Goal: Information Seeking & Learning: Learn about a topic

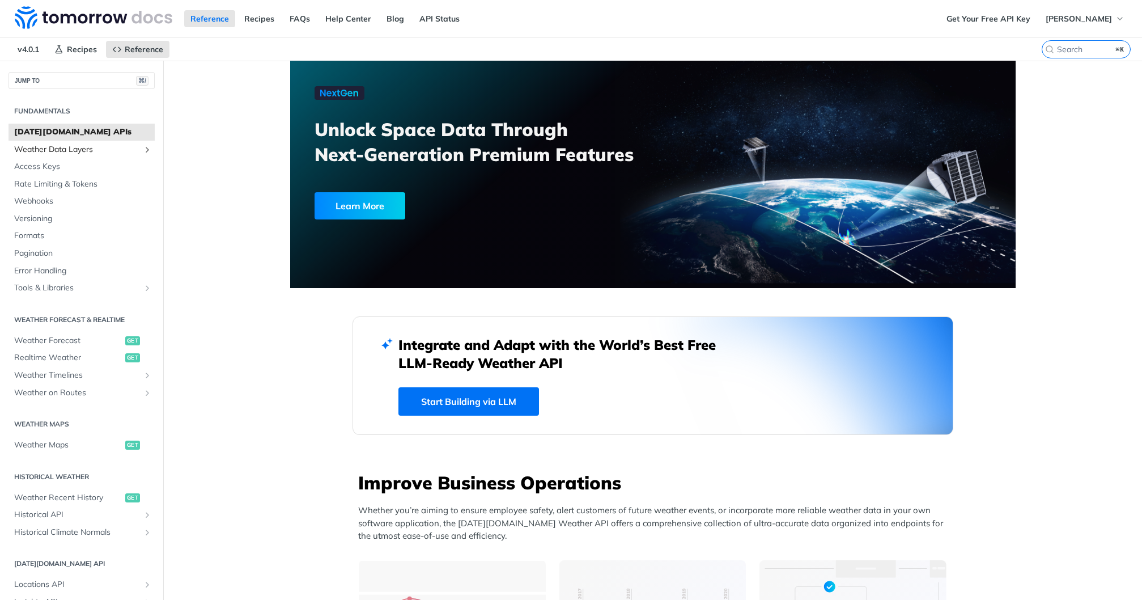
click at [68, 154] on span "Weather Data Layers" at bounding box center [77, 149] width 126 height 11
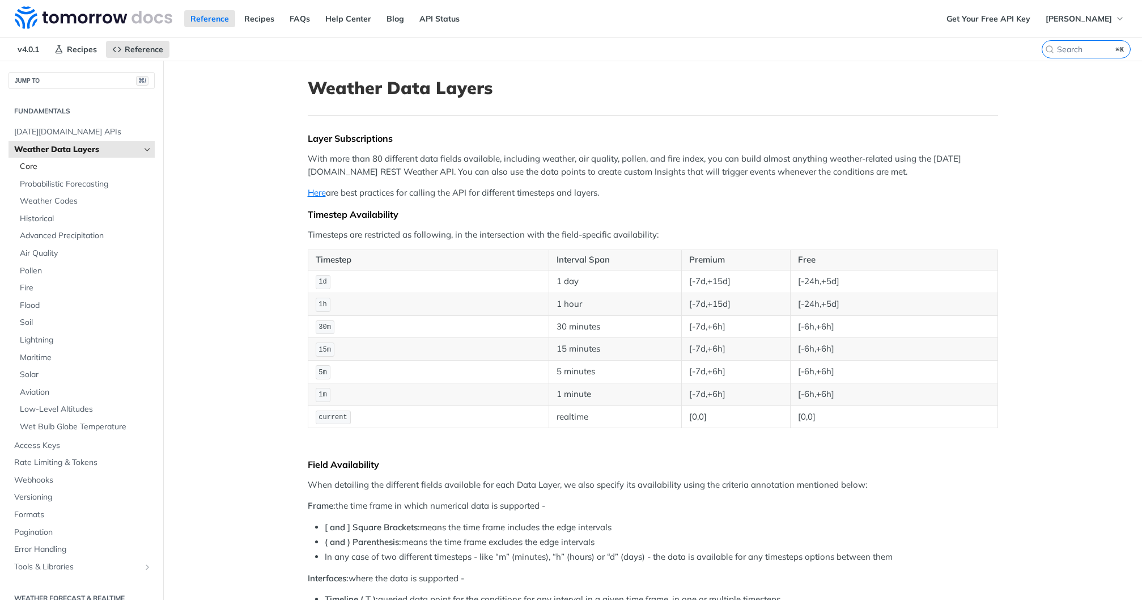
click at [70, 165] on span "Core" at bounding box center [86, 166] width 132 height 11
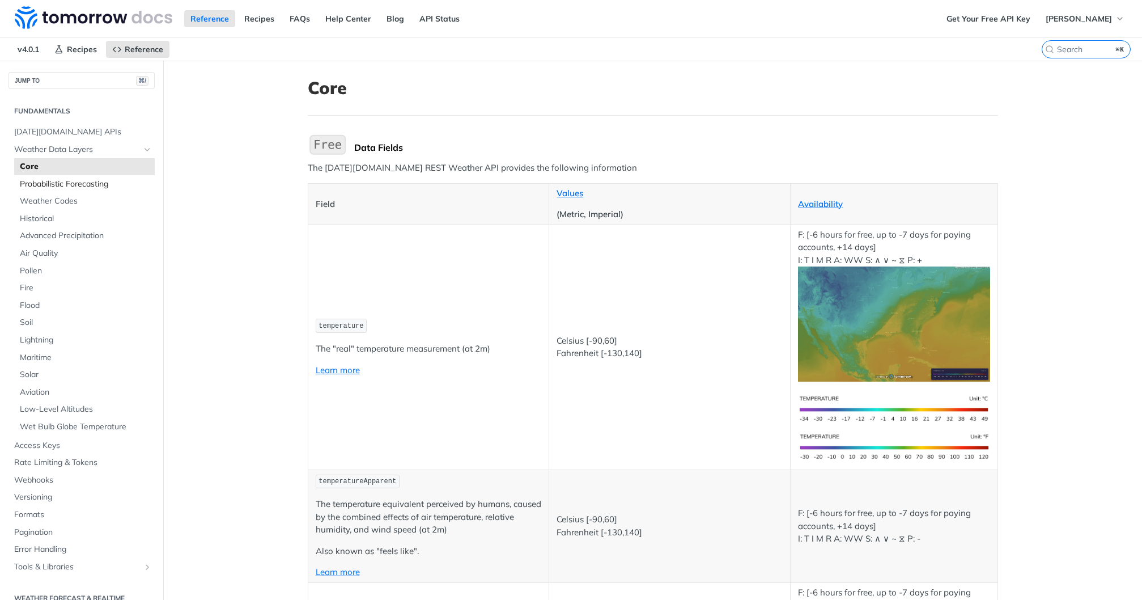
click at [70, 184] on span "Probabilistic Forecasting" at bounding box center [86, 184] width 132 height 11
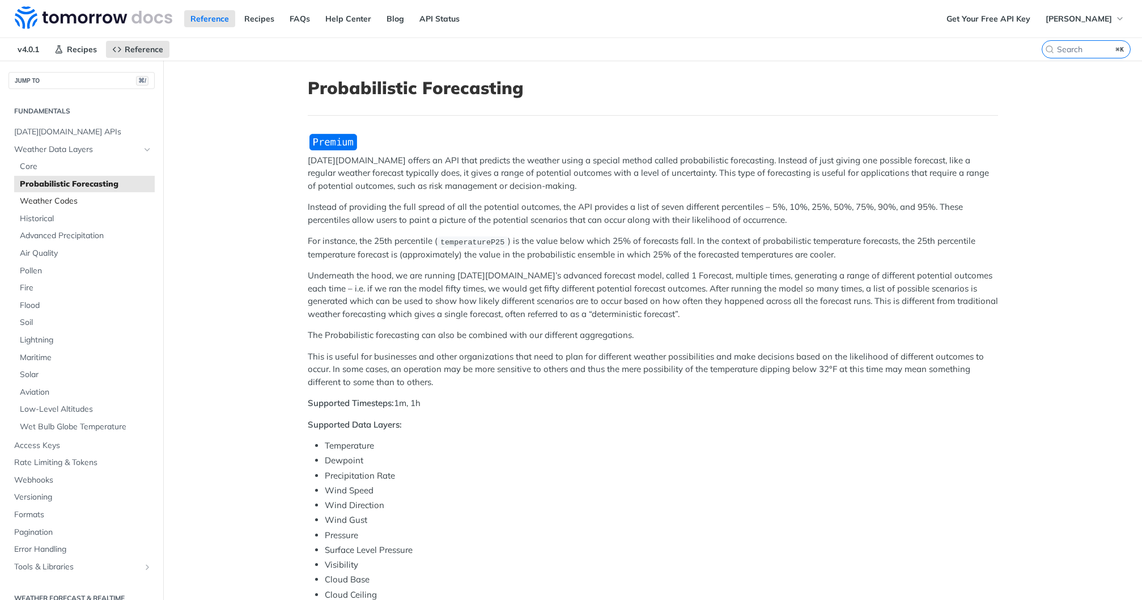
click at [71, 200] on span "Weather Codes" at bounding box center [86, 201] width 132 height 11
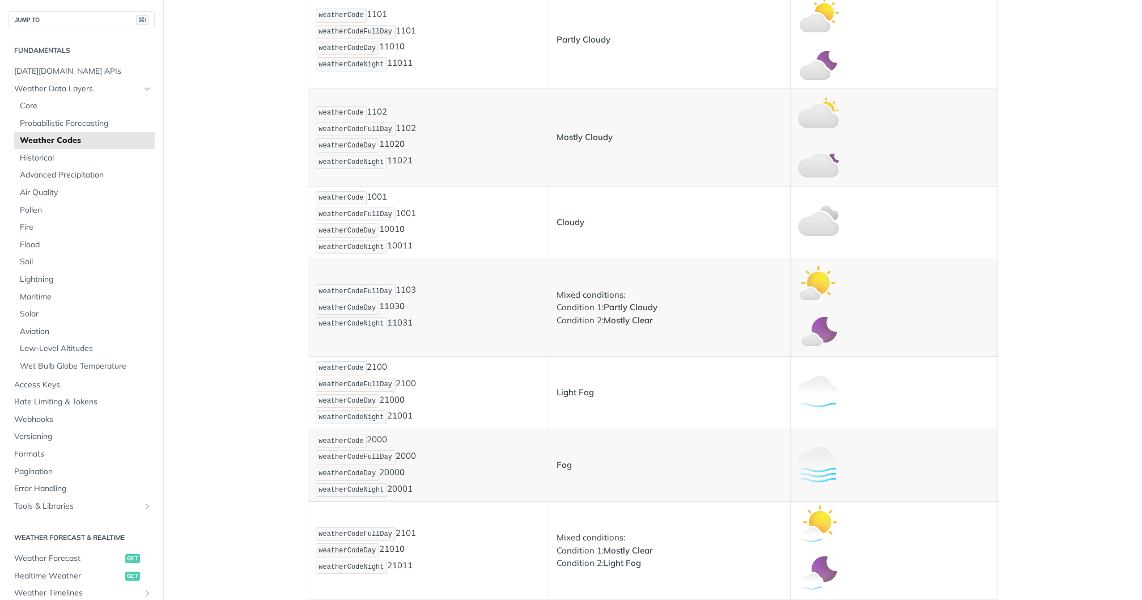
scroll to position [772, 0]
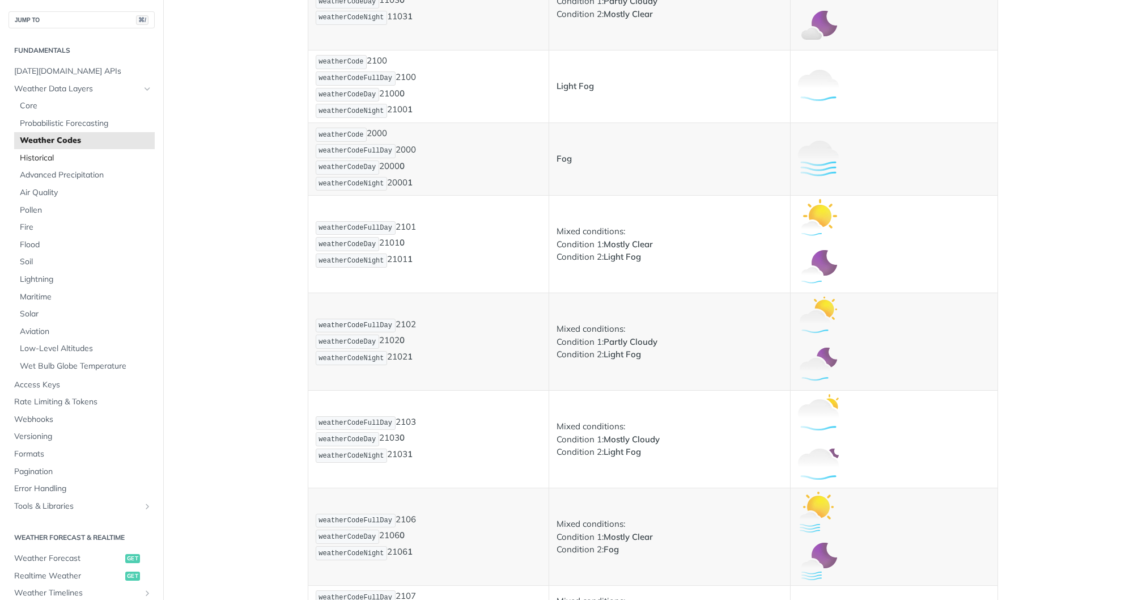
click at [41, 162] on span "Historical" at bounding box center [86, 157] width 132 height 11
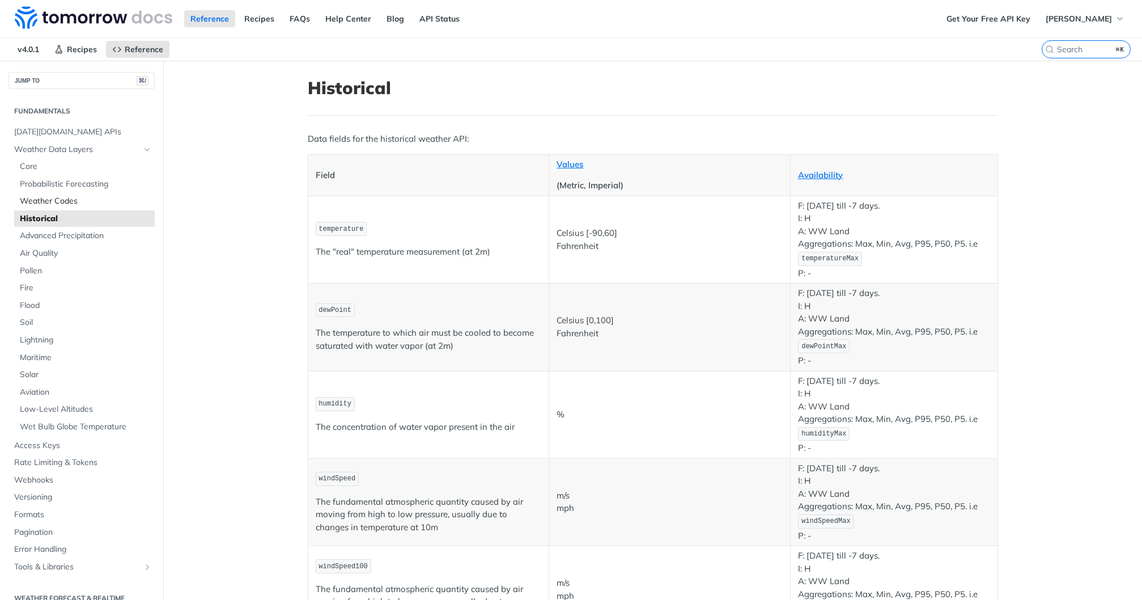
click at [67, 202] on span "Weather Codes" at bounding box center [86, 201] width 132 height 11
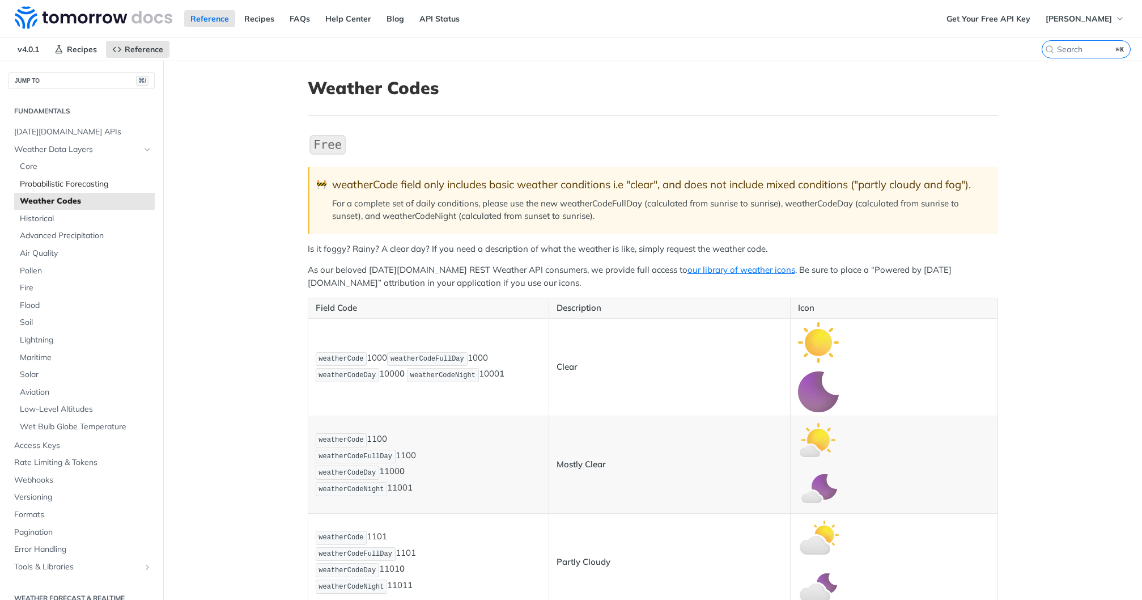
click at [71, 186] on span "Probabilistic Forecasting" at bounding box center [86, 184] width 132 height 11
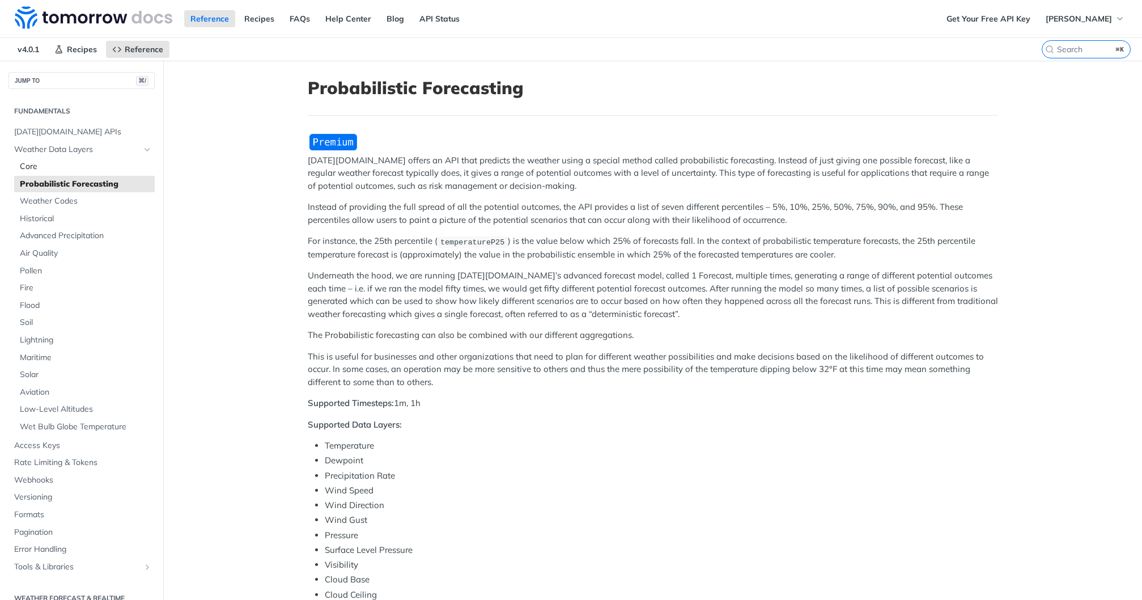
click at [56, 169] on span "Core" at bounding box center [86, 166] width 132 height 11
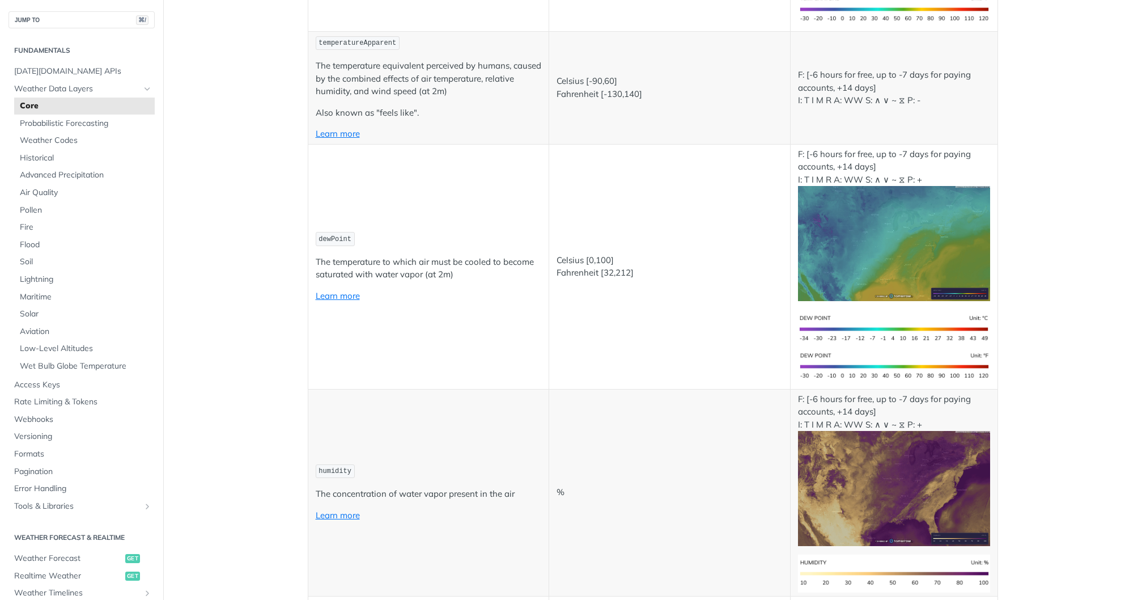
scroll to position [664, 0]
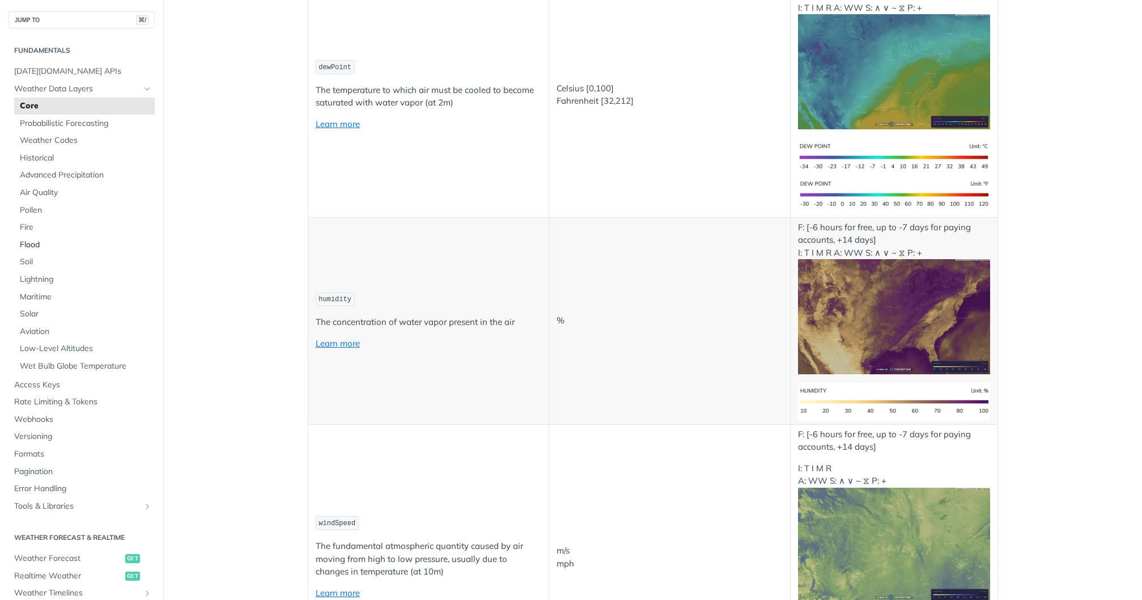
click at [39, 244] on span "Flood" at bounding box center [86, 244] width 132 height 11
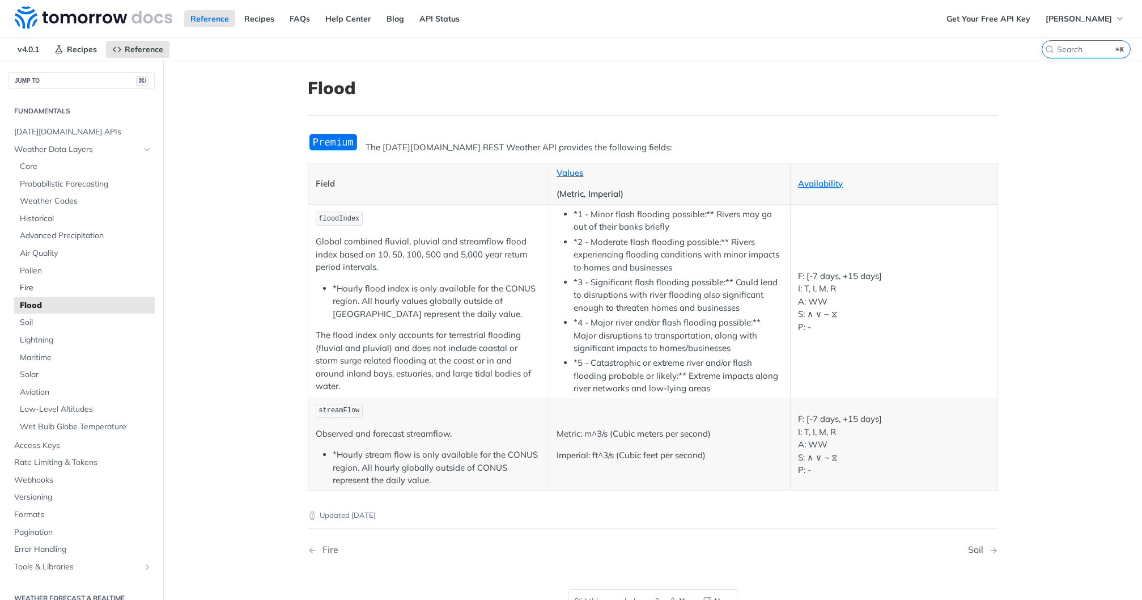
click at [38, 287] on span "Fire" at bounding box center [86, 287] width 132 height 11
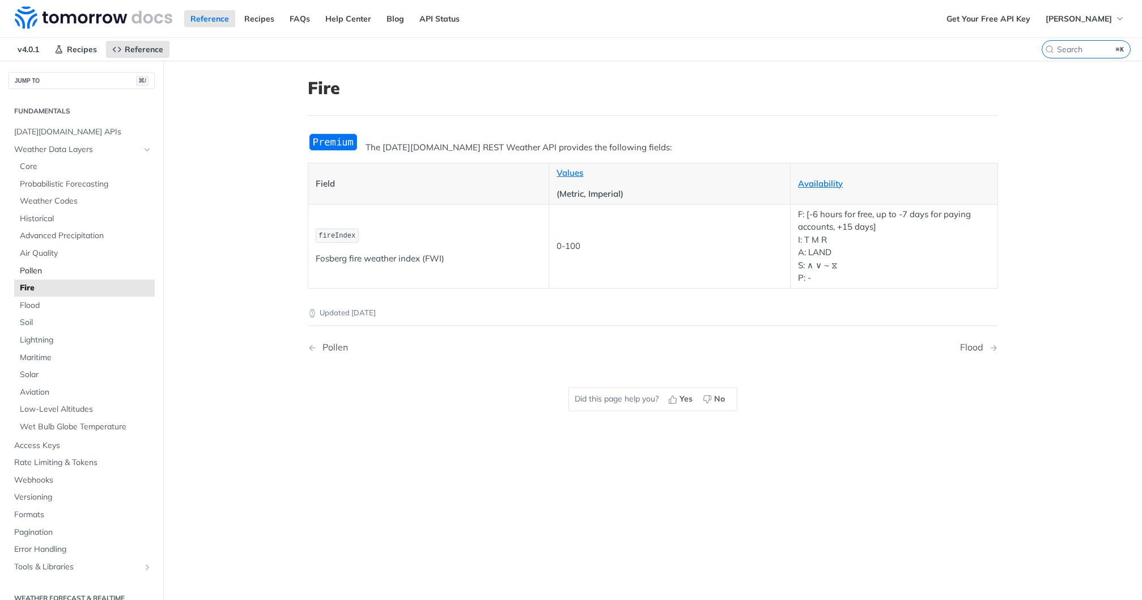
click at [44, 268] on span "Pollen" at bounding box center [86, 270] width 132 height 11
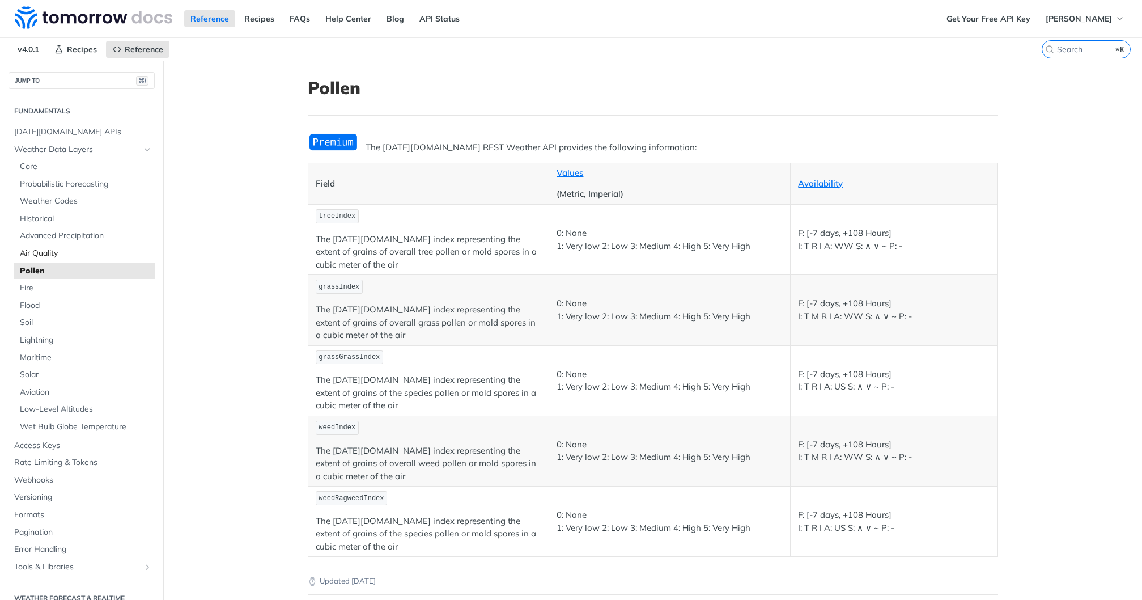
click at [45, 256] on span "Air Quality" at bounding box center [86, 253] width 132 height 11
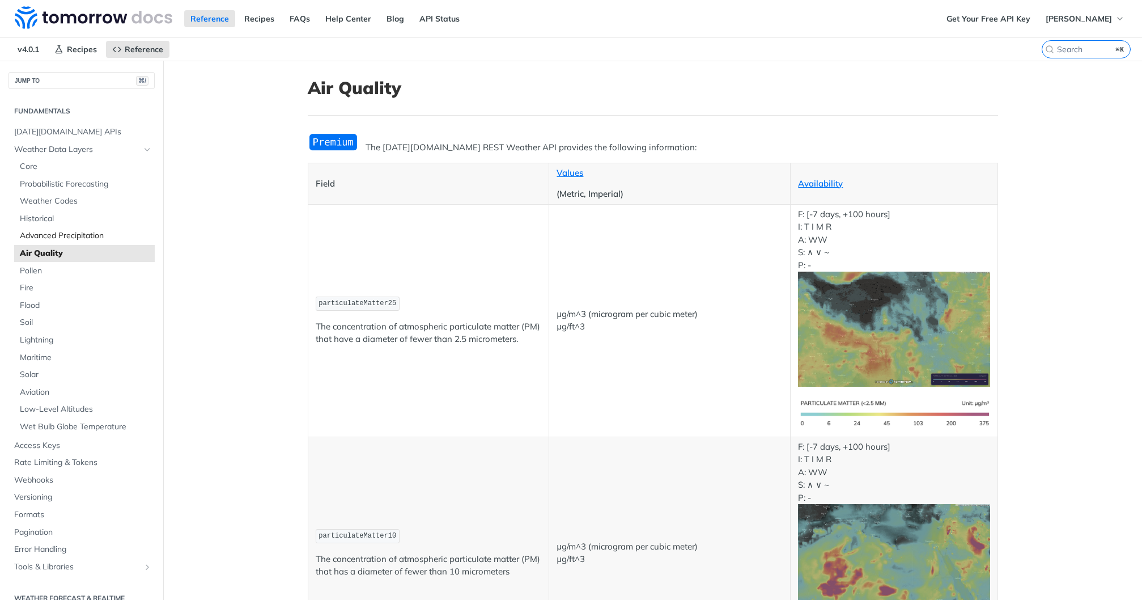
click at [52, 236] on span "Advanced Precipitation" at bounding box center [86, 235] width 132 height 11
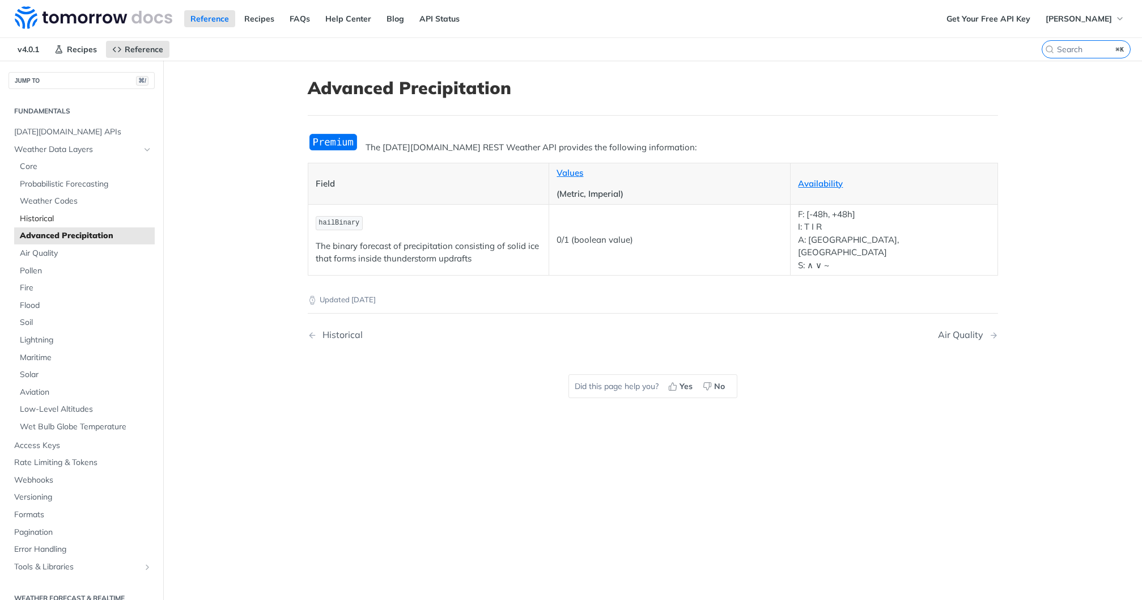
click at [54, 219] on span "Historical" at bounding box center [86, 218] width 132 height 11
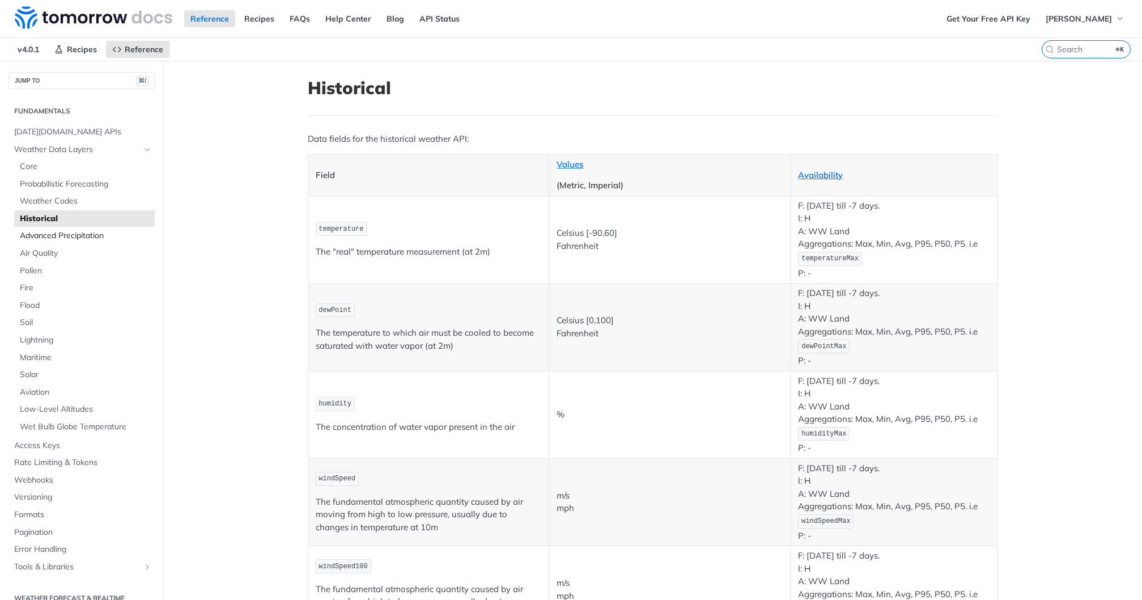
click at [54, 234] on span "Advanced Precipitation" at bounding box center [86, 235] width 132 height 11
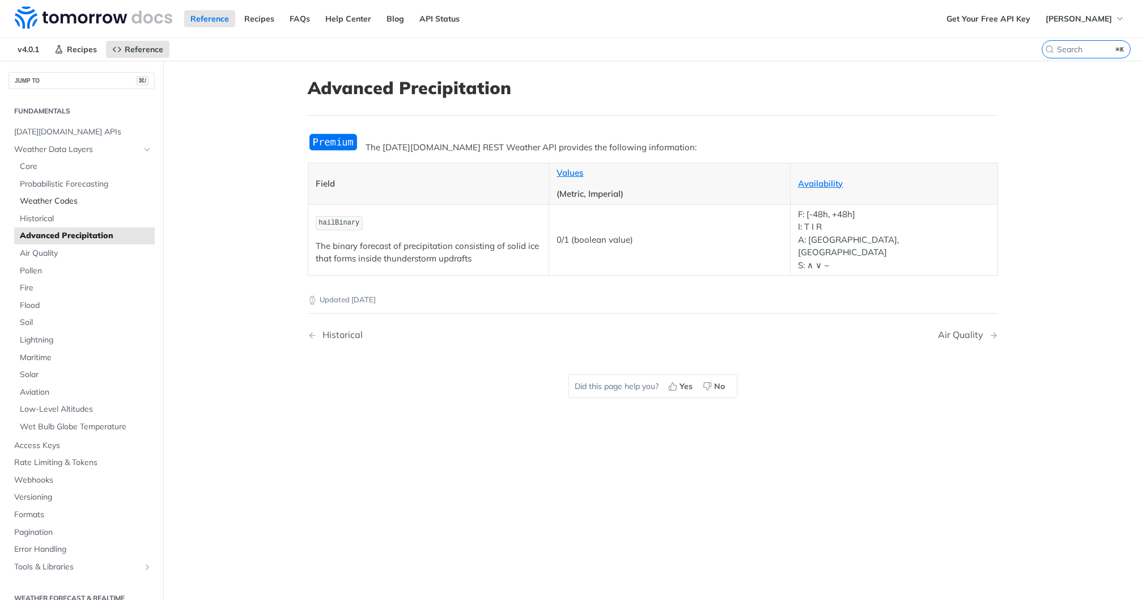
click at [38, 202] on span "Weather Codes" at bounding box center [86, 201] width 132 height 11
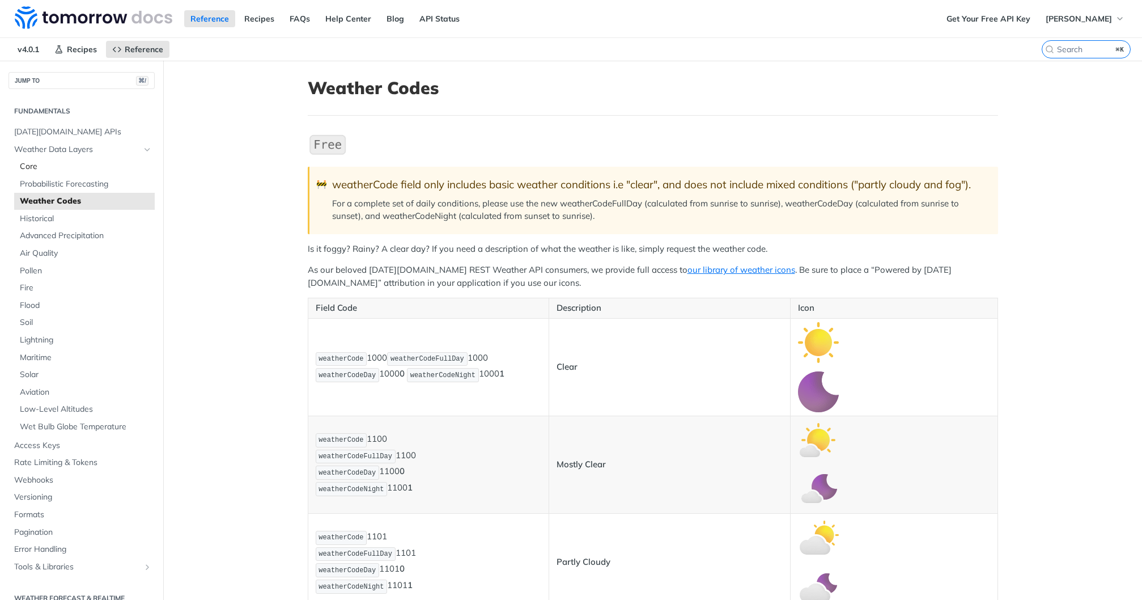
click at [31, 171] on span "Core" at bounding box center [86, 166] width 132 height 11
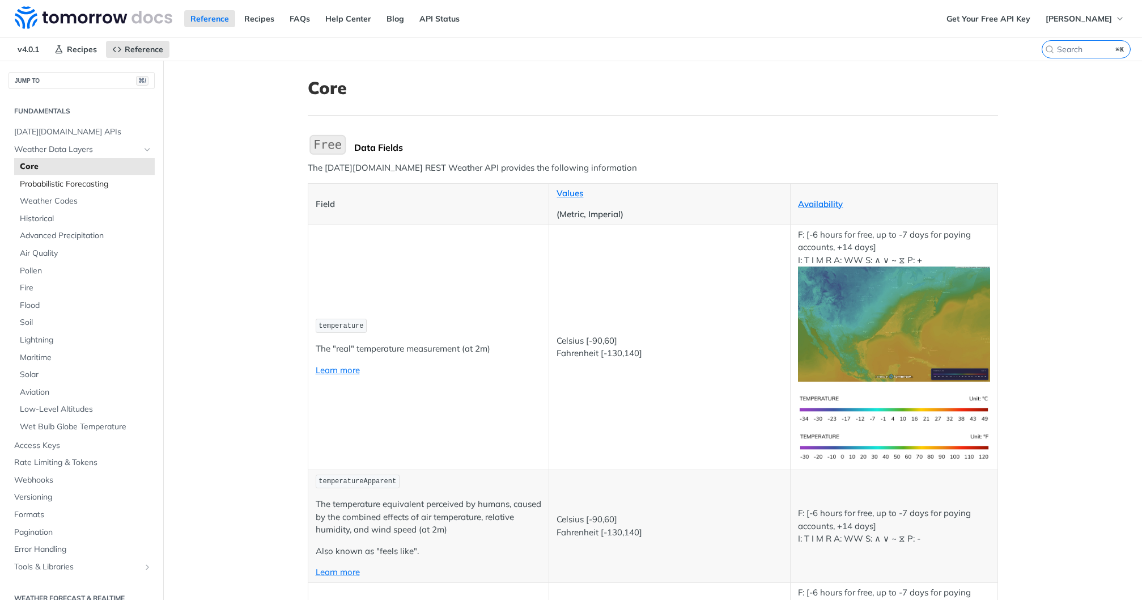
click at [35, 176] on link "Probabilistic Forecasting" at bounding box center [84, 184] width 141 height 17
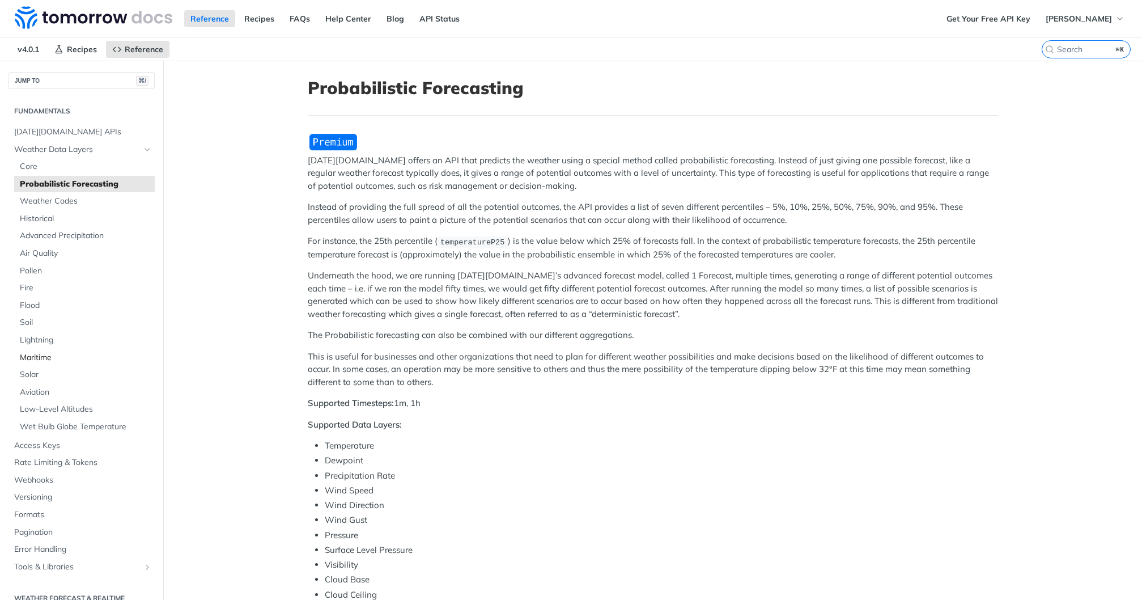
click at [33, 353] on span "Maritime" at bounding box center [86, 357] width 132 height 11
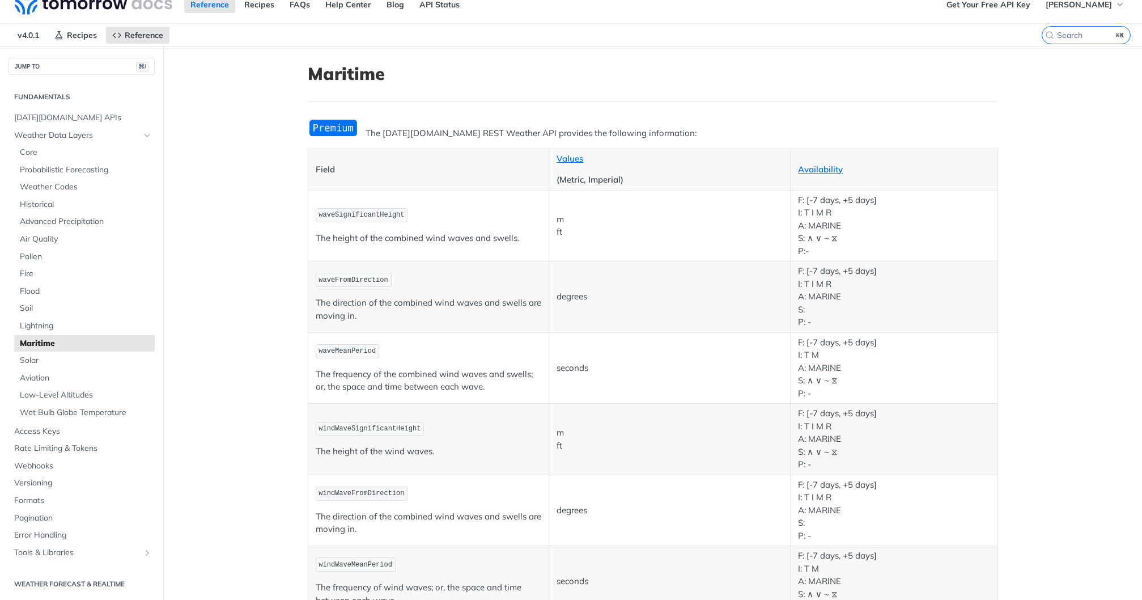
scroll to position [46, 0]
